Goal: Information Seeking & Learning: Learn about a topic

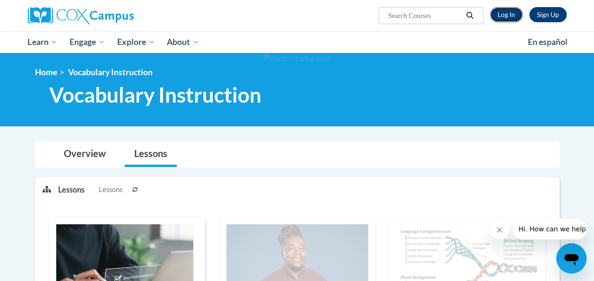
click at [515, 10] on link "Log In" at bounding box center [506, 14] width 33 height 15
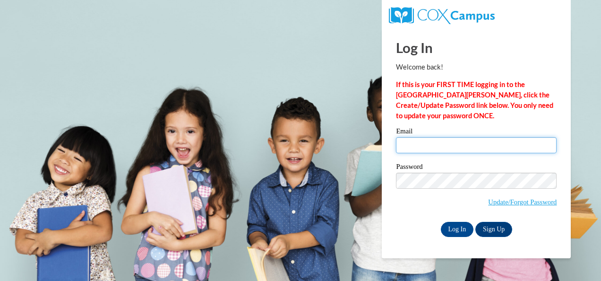
click at [476, 143] on input "Email" at bounding box center [476, 145] width 161 height 16
type input "cbaker@kippatl.org"
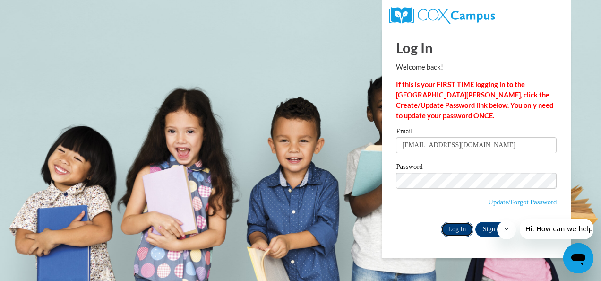
click at [456, 230] on input "Log In" at bounding box center [457, 229] width 33 height 15
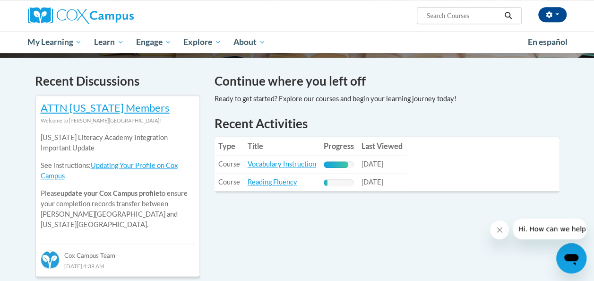
scroll to position [283, 0]
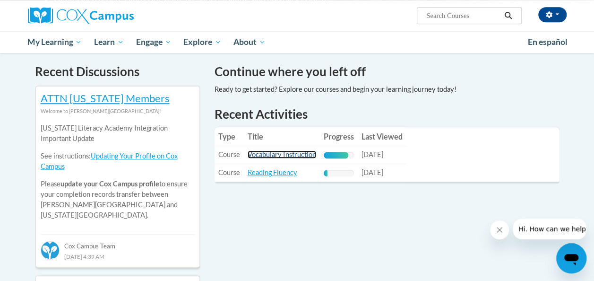
click at [282, 155] on link "Vocabulary Instruction" at bounding box center [282, 154] width 68 height 8
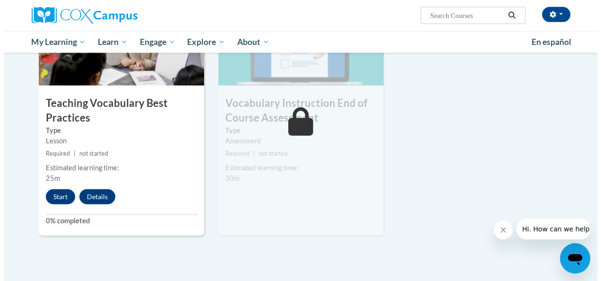
scroll to position [1039, 0]
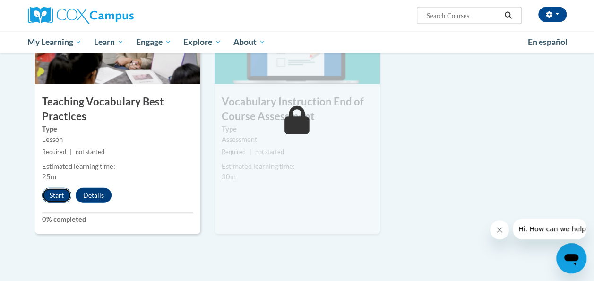
click at [50, 193] on button "Start" at bounding box center [56, 195] width 29 height 15
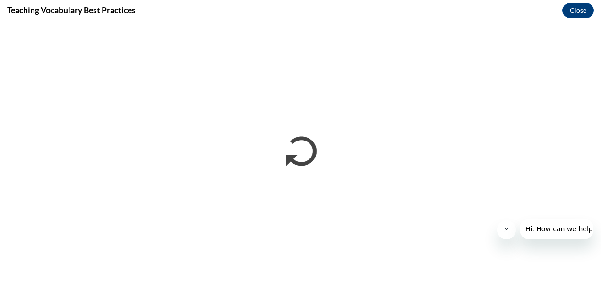
scroll to position [0, 0]
